Goal: Information Seeking & Learning: Find specific fact

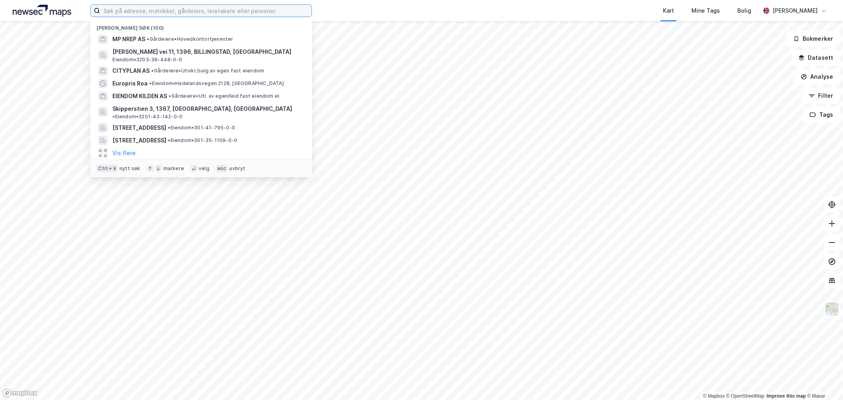
click at [112, 12] on input at bounding box center [205, 11] width 211 height 12
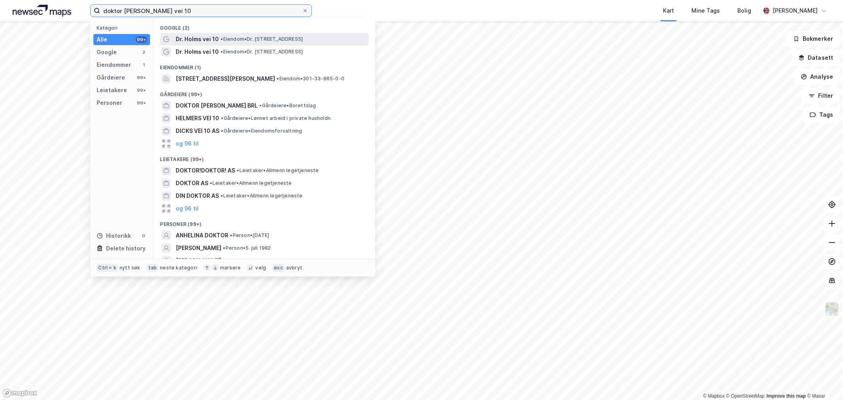
type input "doktor [PERSON_NAME] vei 10"
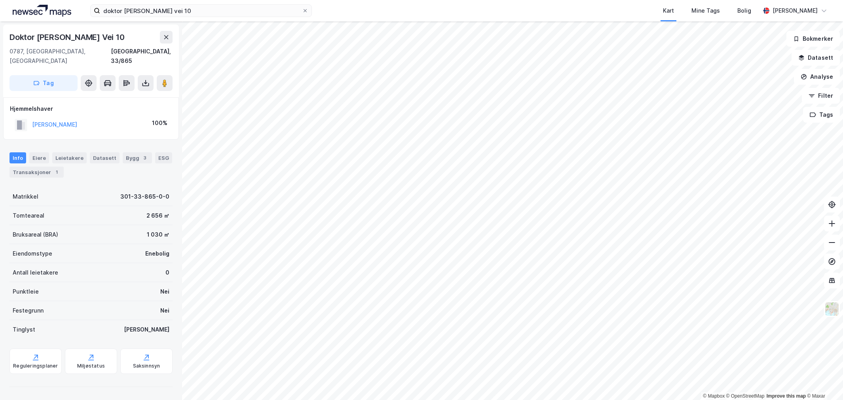
click at [68, 120] on div "[PERSON_NAME]" at bounding box center [54, 124] width 45 height 9
drag, startPoint x: 112, startPoint y: 115, endPoint x: 13, endPoint y: 115, distance: 99.3
click at [13, 117] on div "[PERSON_NAME][DEMOGRAPHIC_DATA] 100%" at bounding box center [91, 125] width 162 height 16
